Goal: Task Accomplishment & Management: Manage account settings

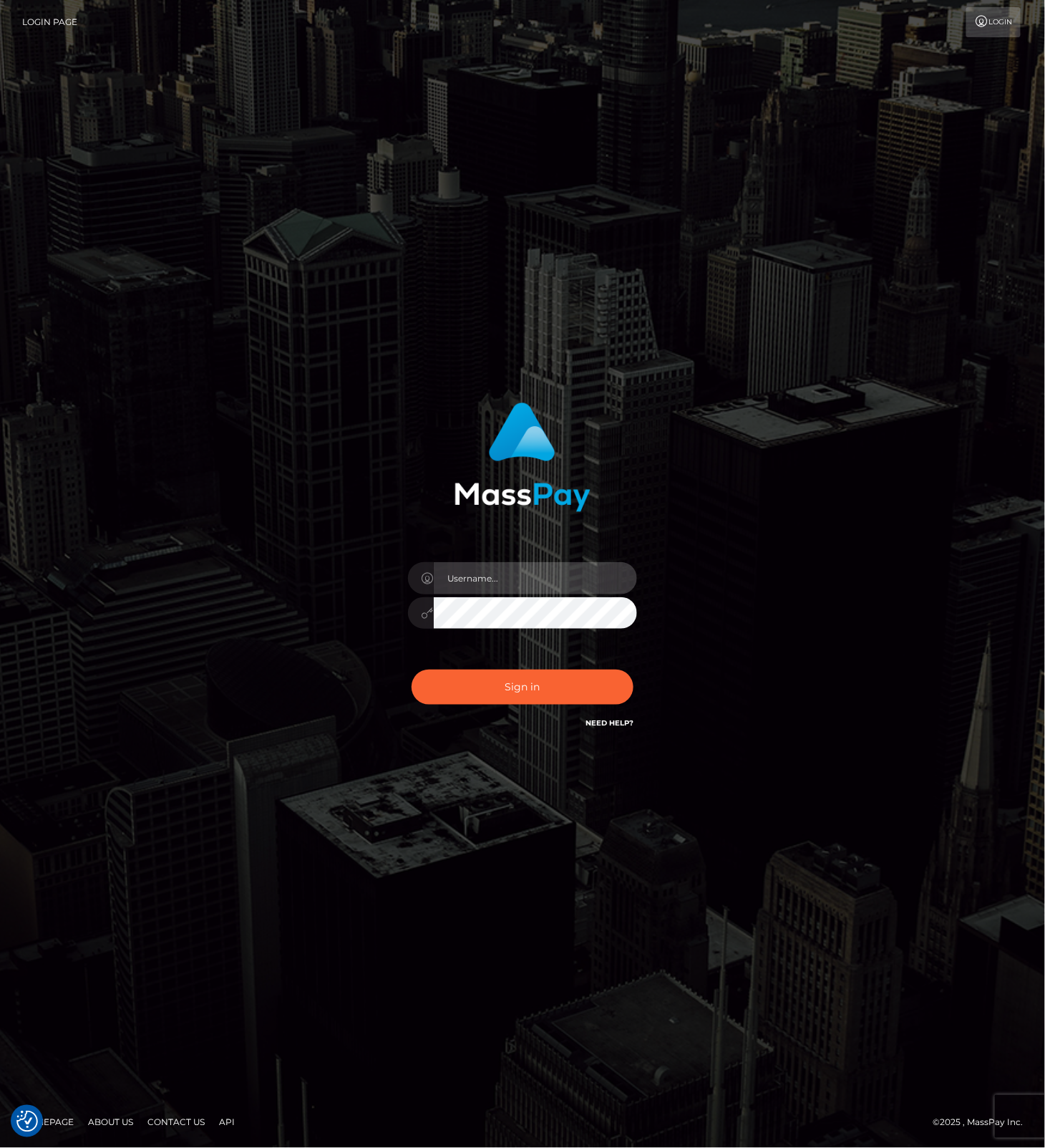
drag, startPoint x: 573, startPoint y: 574, endPoint x: 591, endPoint y: 570, distance: 18.4
click at [573, 574] on input "text" at bounding box center [535, 578] width 203 height 33
click at [0, 1147] on com-1password-button at bounding box center [0, 1148] width 0 height 0
type input "leslie.throne"
click at [501, 687] on button "Sign in" at bounding box center [522, 687] width 222 height 35
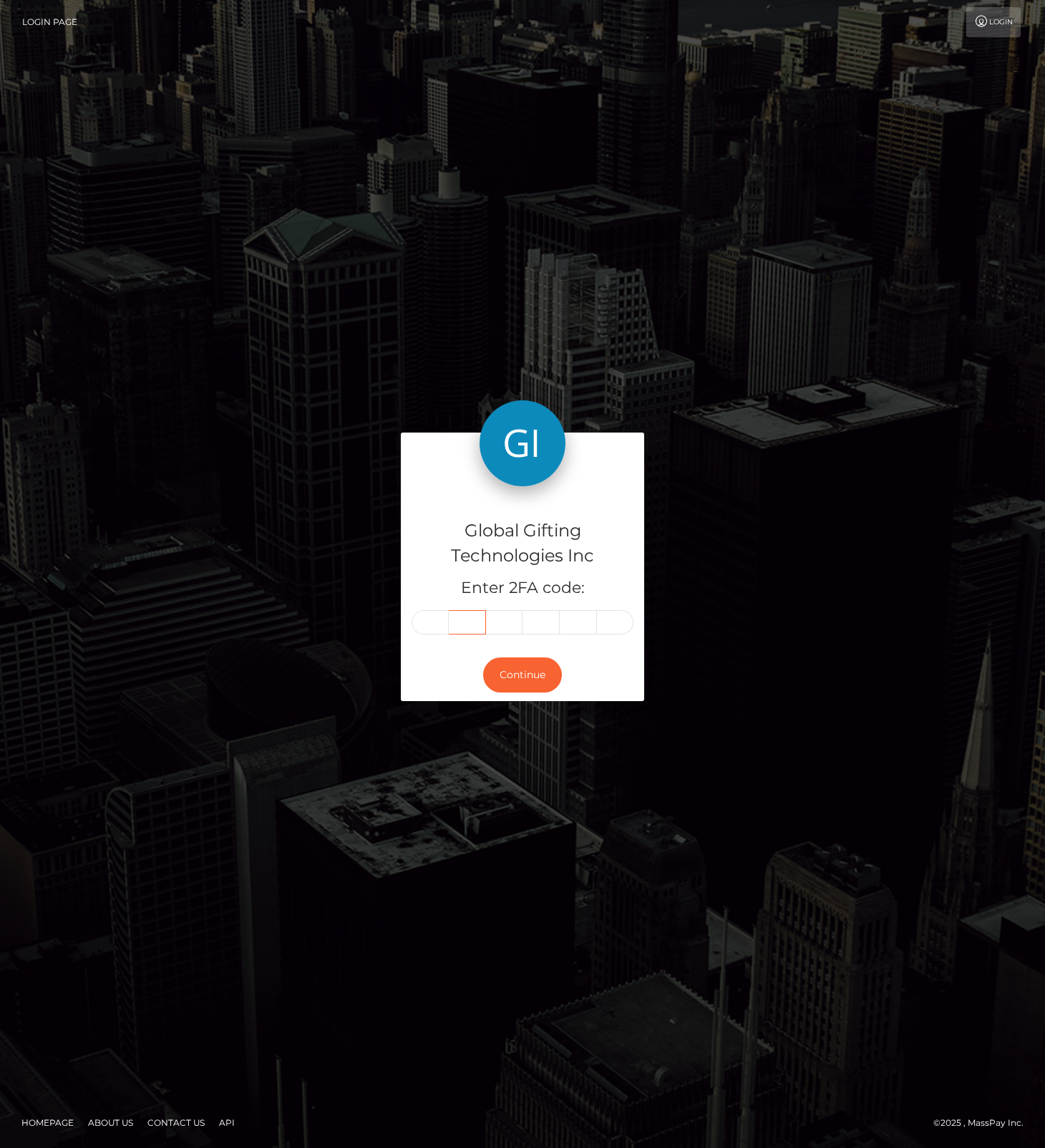
type input "4"
type input "5"
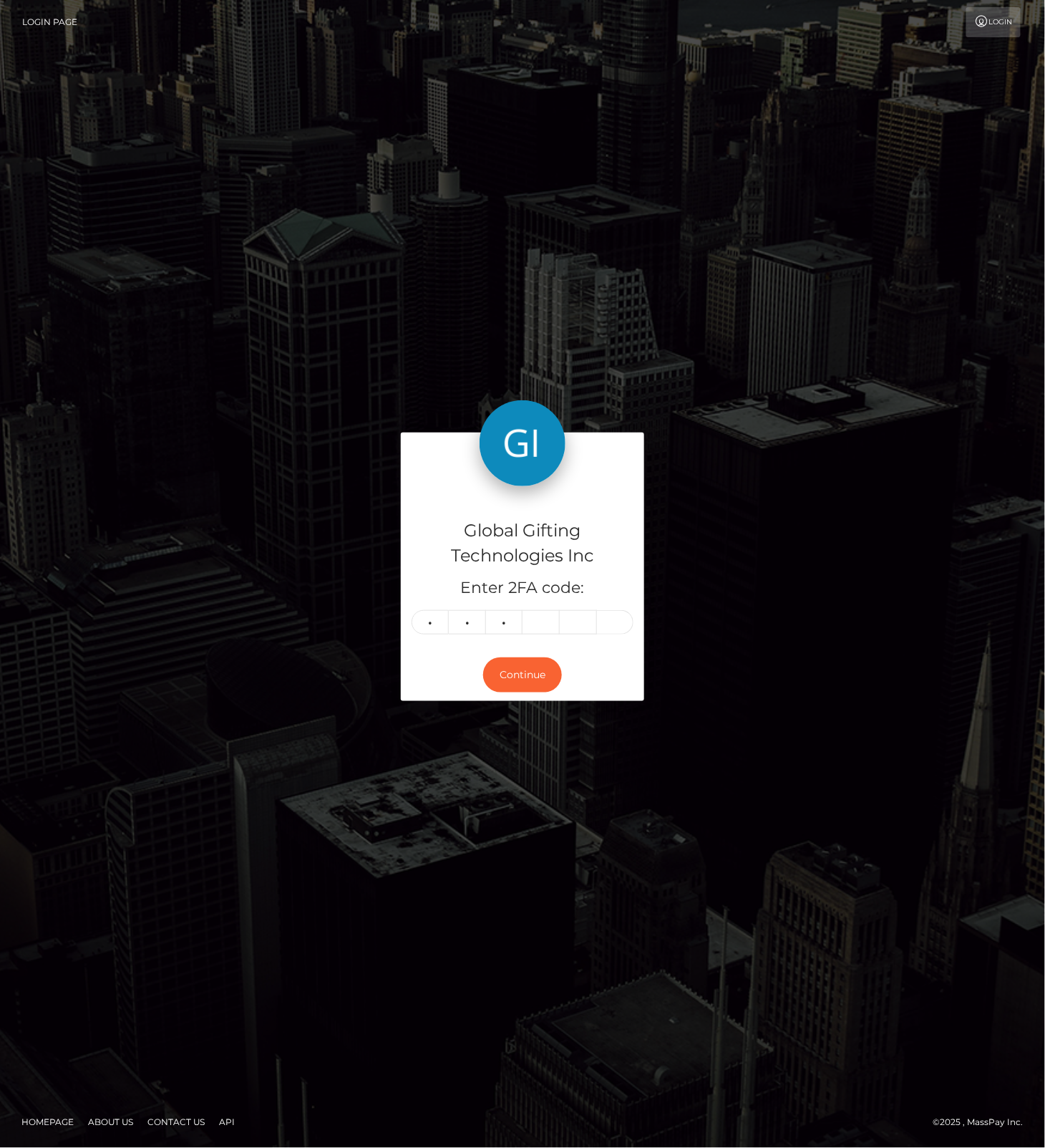
type input "9"
type input "3"
type input "4"
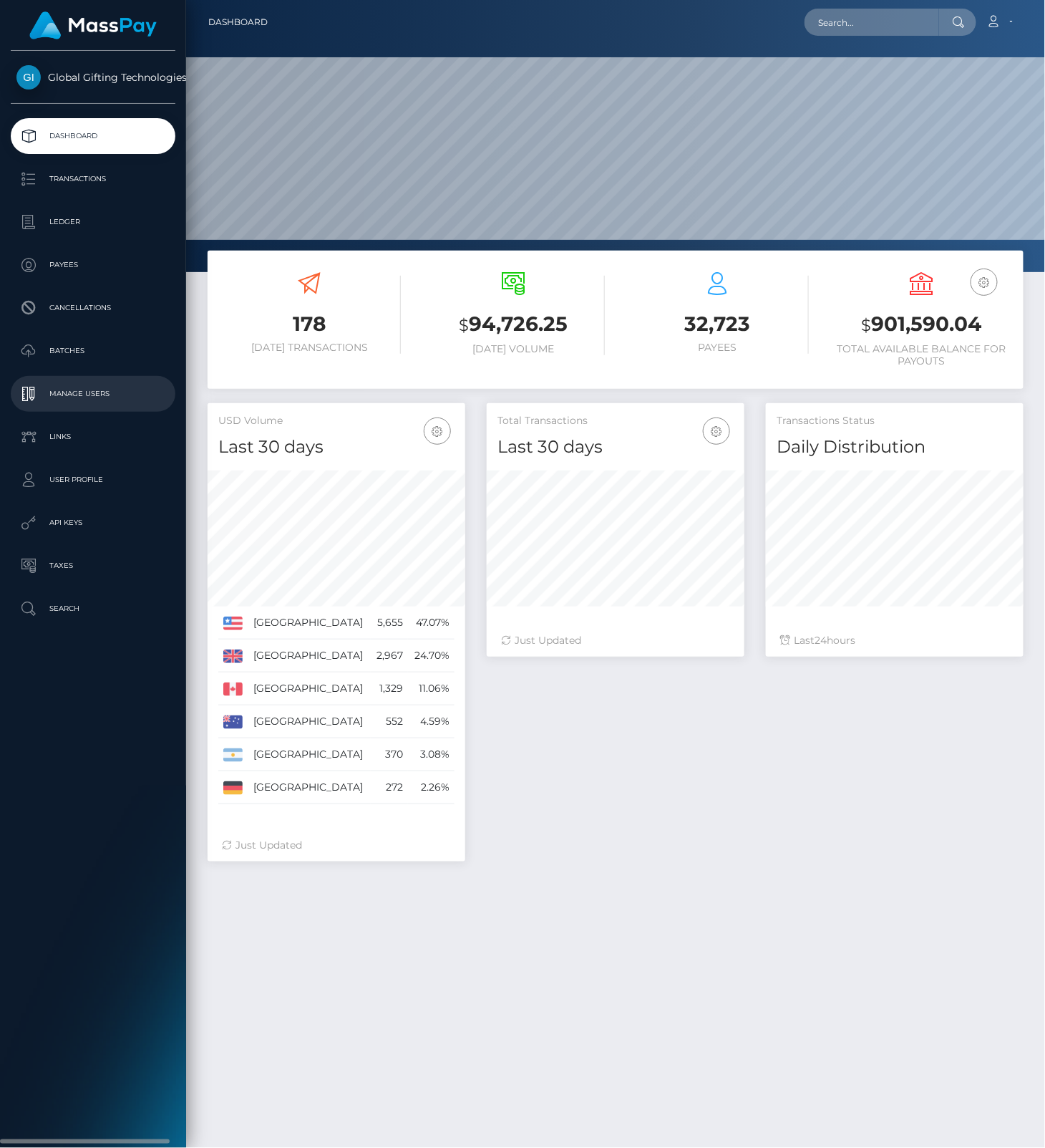
scroll to position [254, 257]
click at [87, 387] on p "Manage Users" at bounding box center [93, 394] width 153 height 21
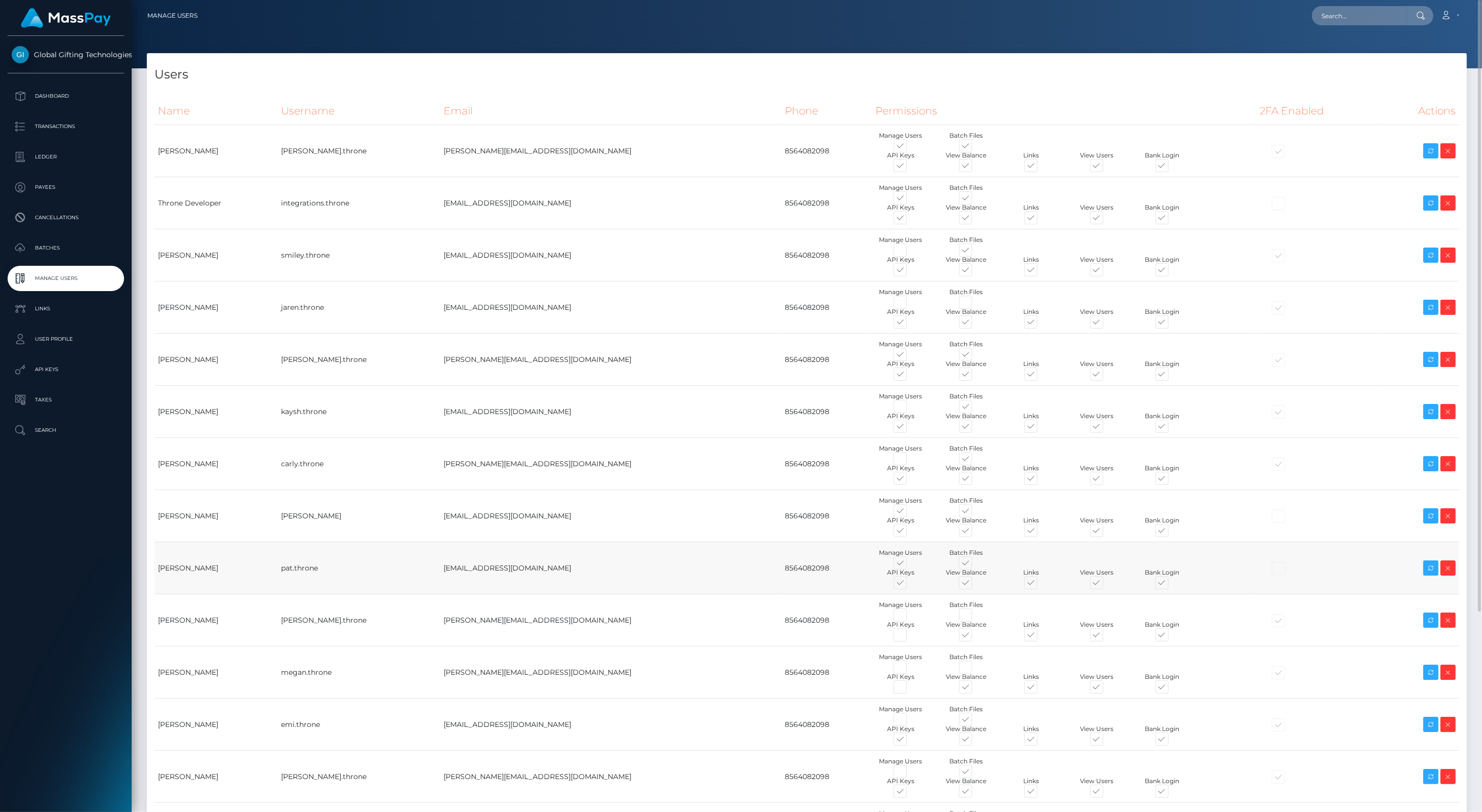
scroll to position [267, 0]
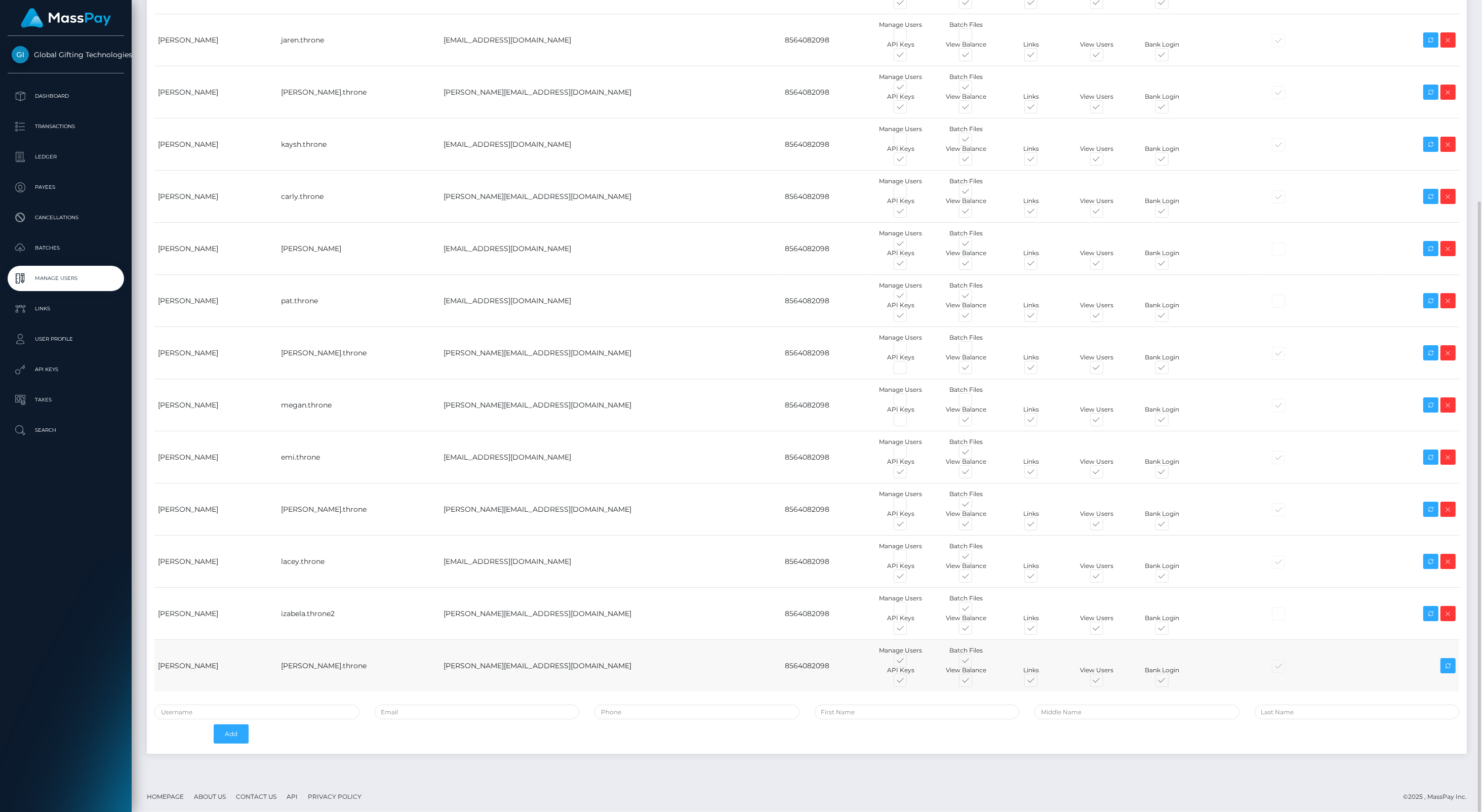
click at [739, 664] on div at bounding box center [1319, 666] width 118 height 10
click at [739, 664] on div at bounding box center [1319, 666] width 118 height 10
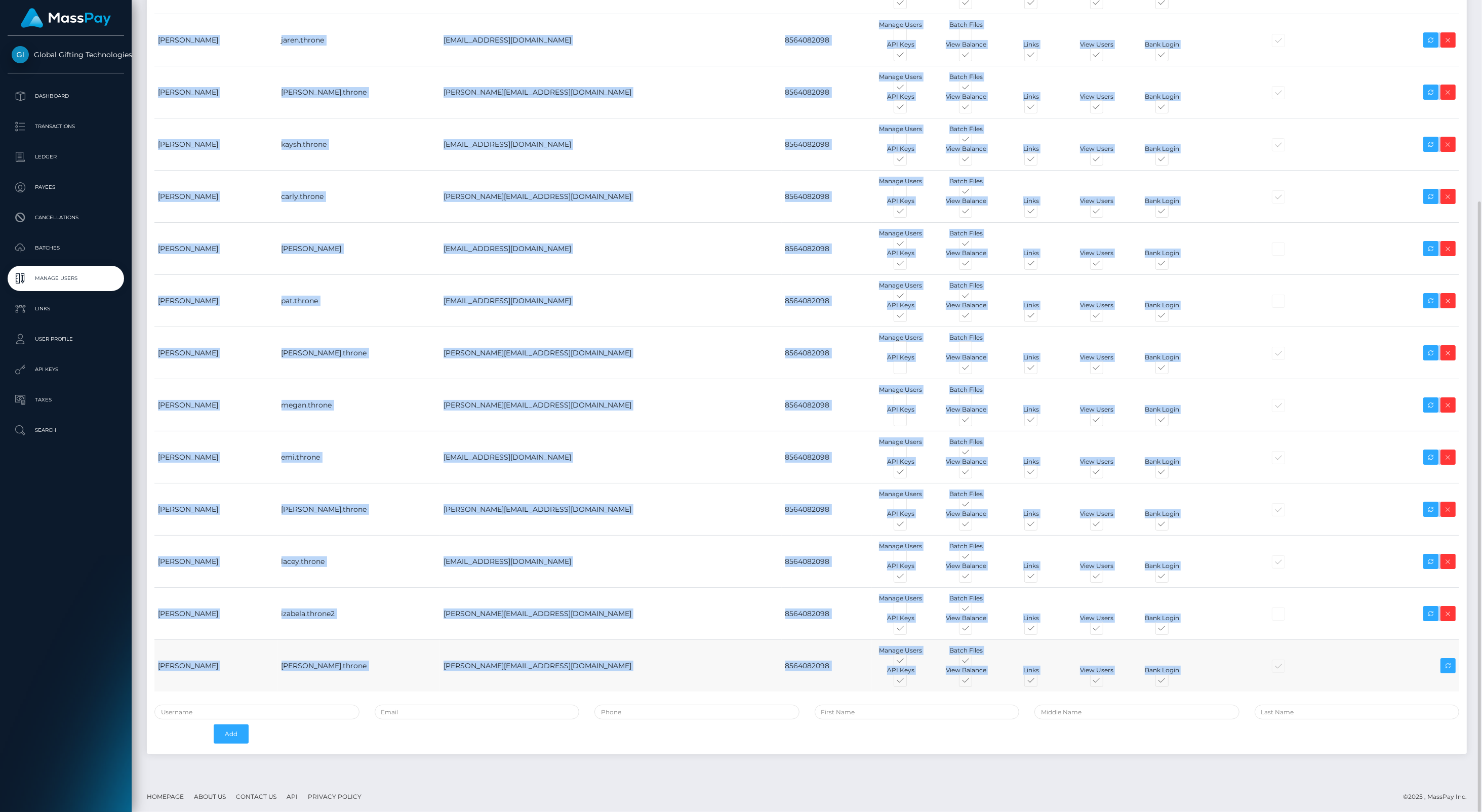
click at [739, 664] on div at bounding box center [1319, 666] width 118 height 10
click at [739, 665] on div at bounding box center [1319, 666] width 118 height 10
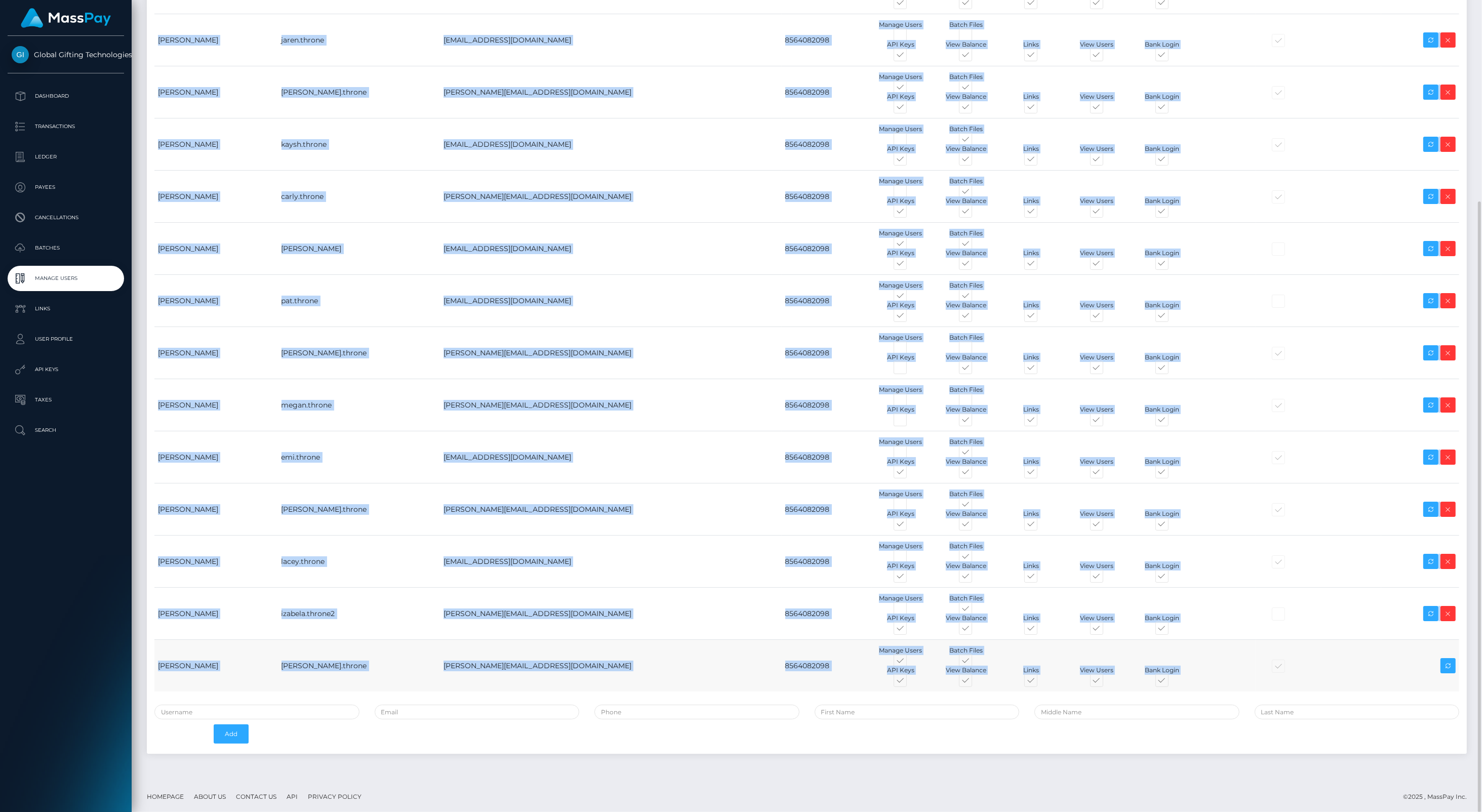
click at [739, 661] on div at bounding box center [1319, 666] width 118 height 10
click at [739, 656] on div at bounding box center [1064, 660] width 392 height 10
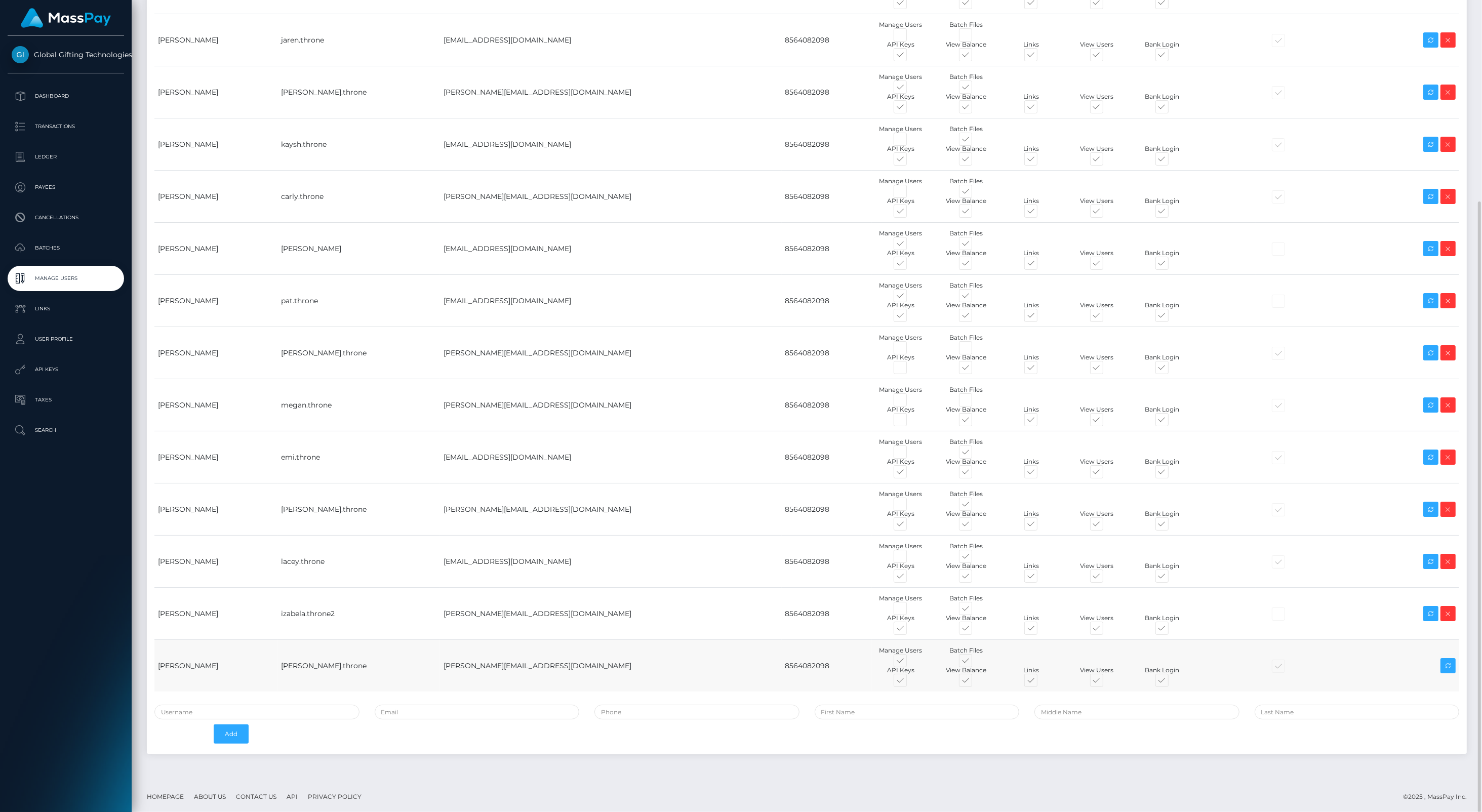
click at [739, 656] on div at bounding box center [1064, 660] width 392 height 10
click at [739, 611] on div at bounding box center [1319, 614] width 118 height 10
